Goal: Task Accomplishment & Management: Use online tool/utility

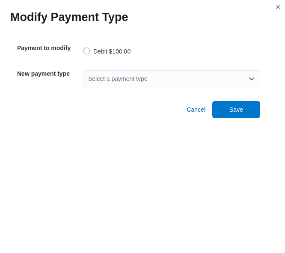
click at [158, 81] on div "Select a payment type" at bounding box center [171, 78] width 177 height 17
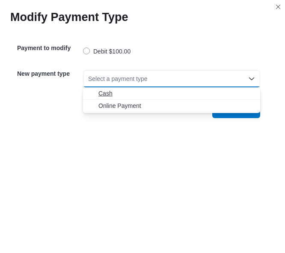
click at [143, 95] on span "Cash" at bounding box center [177, 93] width 157 height 9
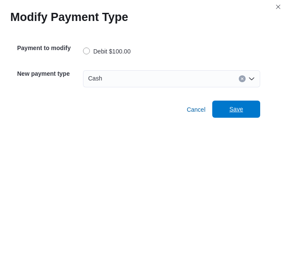
click at [245, 107] on span "Save" at bounding box center [237, 109] width 38 height 17
